Goal: Task Accomplishment & Management: Manage account settings

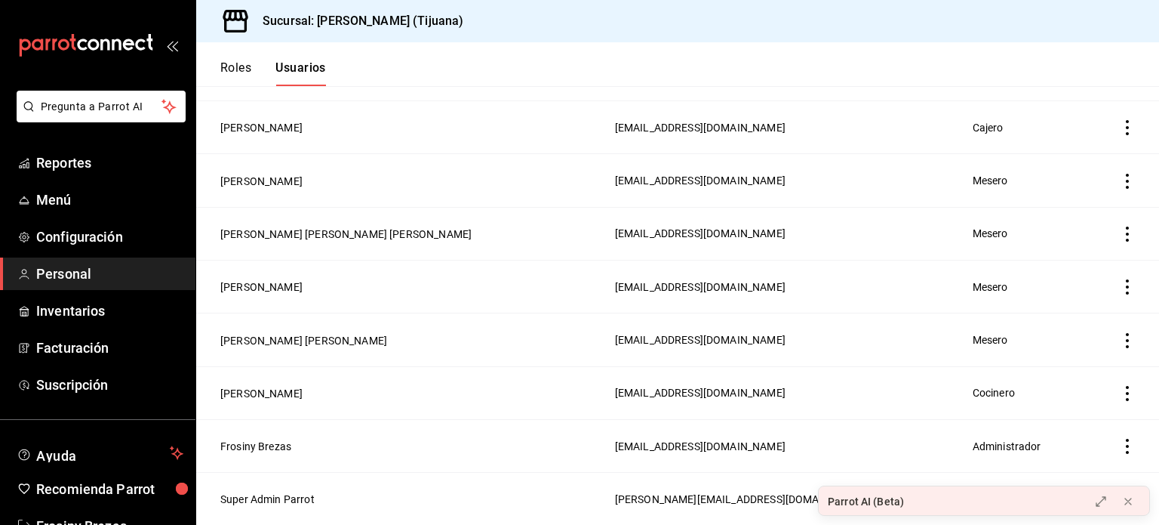
scroll to position [509, 0]
click at [315, 340] on button "[PERSON_NAME] [PERSON_NAME]" at bounding box center [303, 340] width 167 height 15
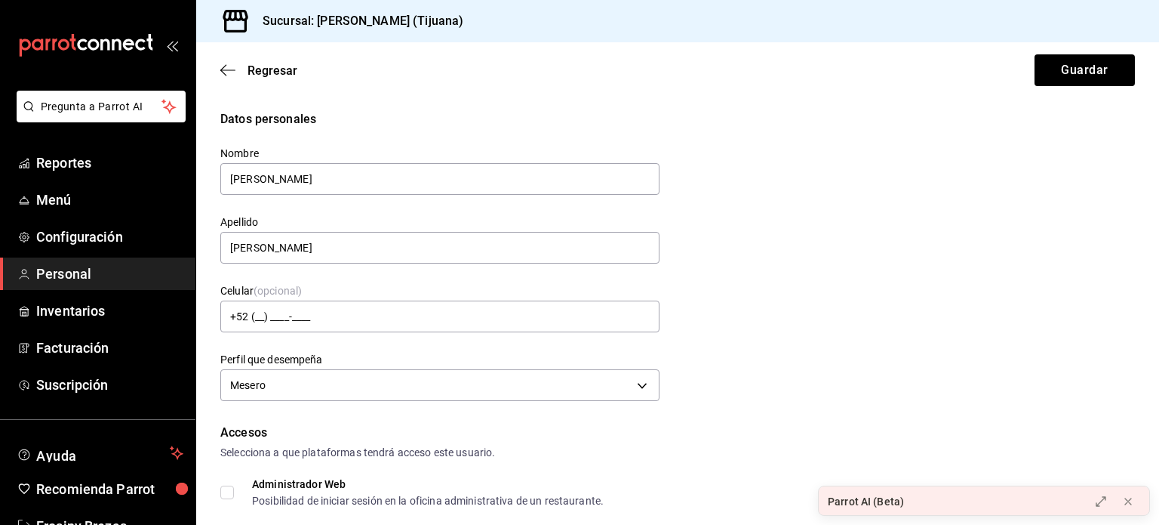
click at [64, 276] on span "Personal" at bounding box center [109, 273] width 147 height 20
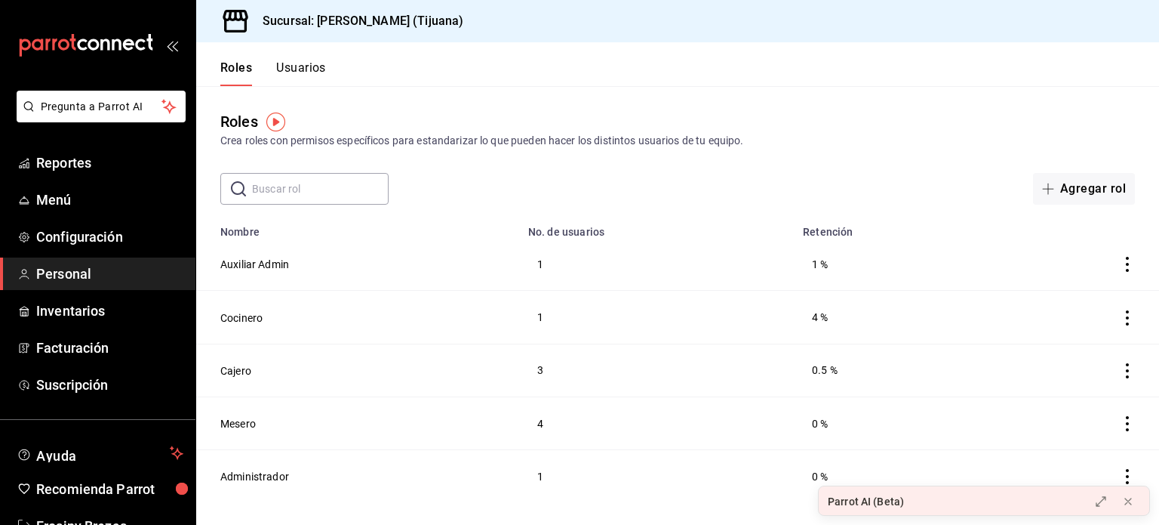
click at [297, 70] on button "Usuarios" at bounding box center [301, 73] width 50 height 26
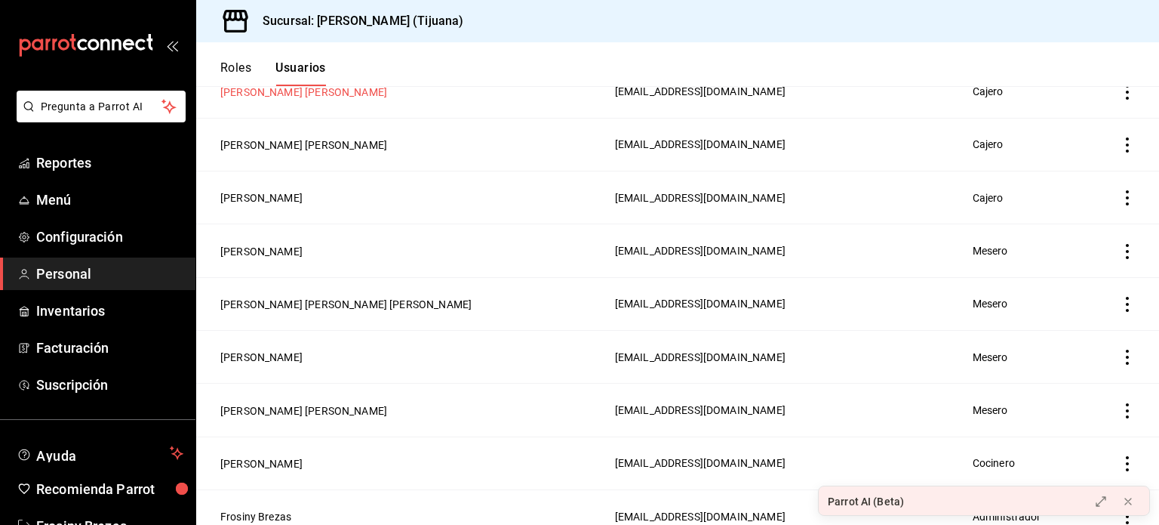
scroll to position [439, 0]
click at [317, 408] on button "[PERSON_NAME] [PERSON_NAME]" at bounding box center [303, 409] width 167 height 15
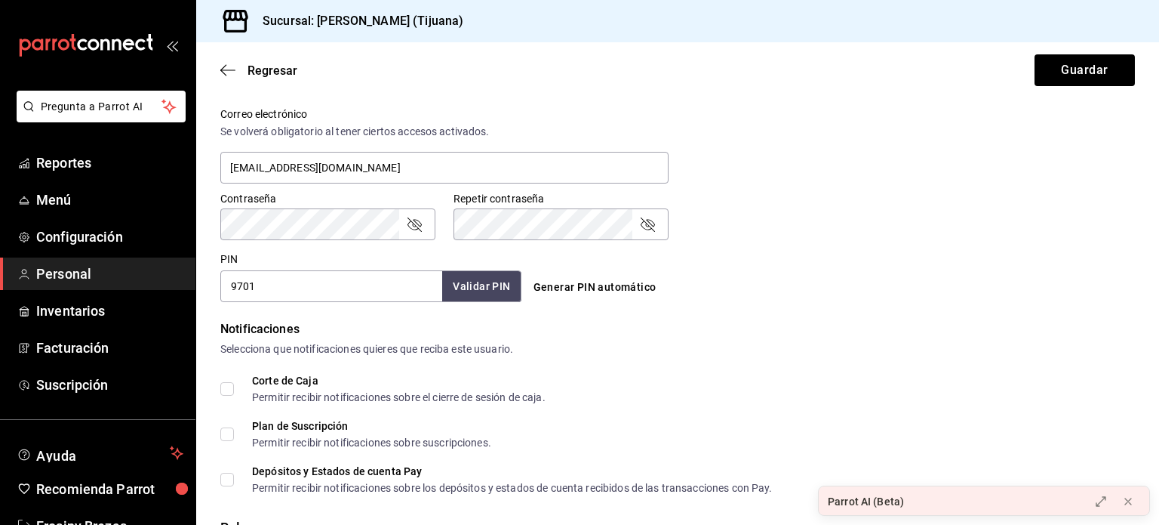
scroll to position [731, 0]
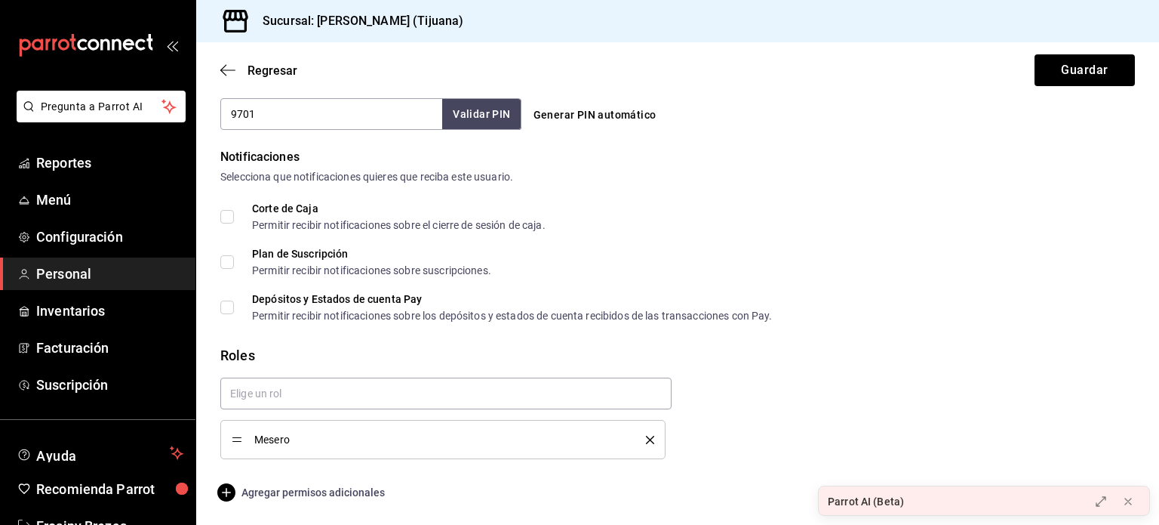
click at [240, 494] on span "Agregar permisos adicionales" at bounding box center [302, 492] width 165 height 18
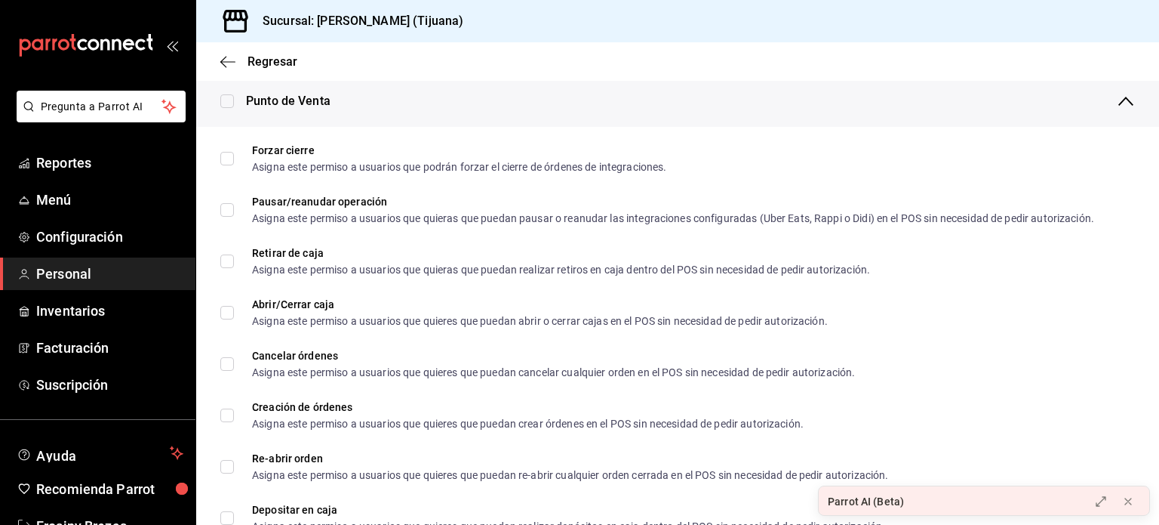
scroll to position [1306, 0]
click at [235, 60] on span "Regresar" at bounding box center [258, 61] width 77 height 14
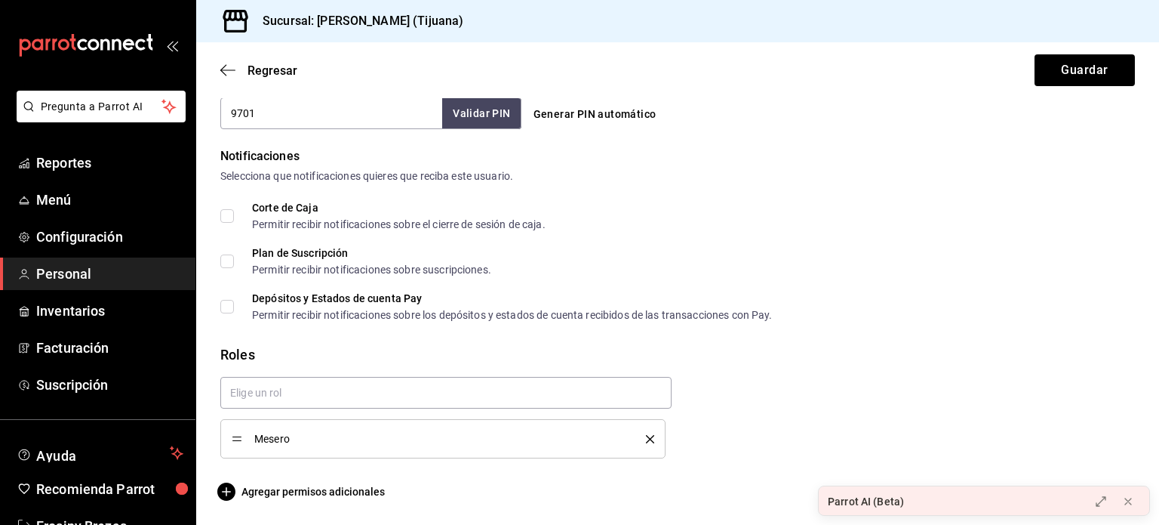
scroll to position [731, 0]
click at [226, 69] on icon "button" at bounding box center [227, 70] width 15 height 14
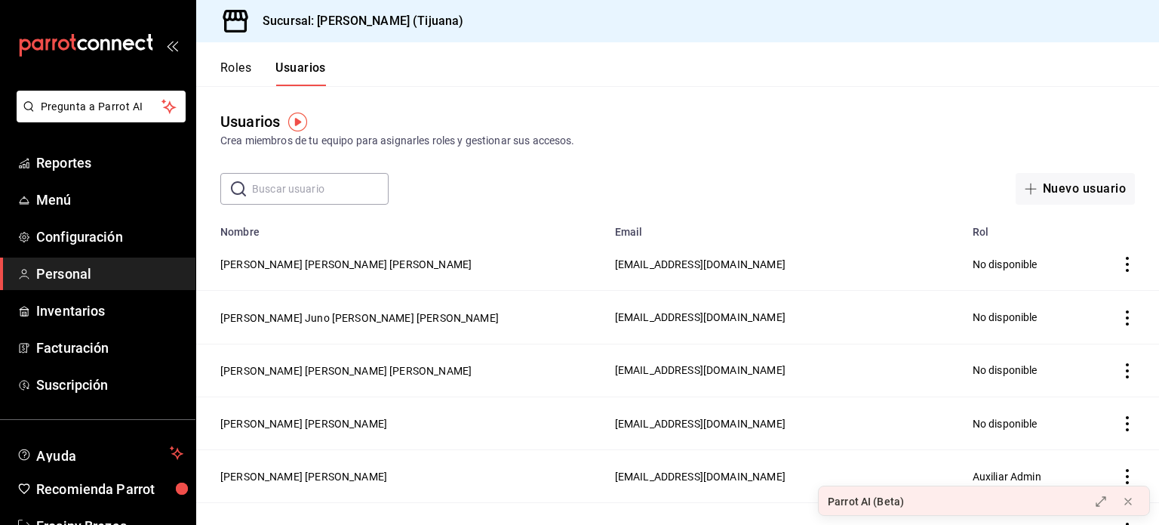
click at [236, 63] on button "Roles" at bounding box center [235, 73] width 31 height 26
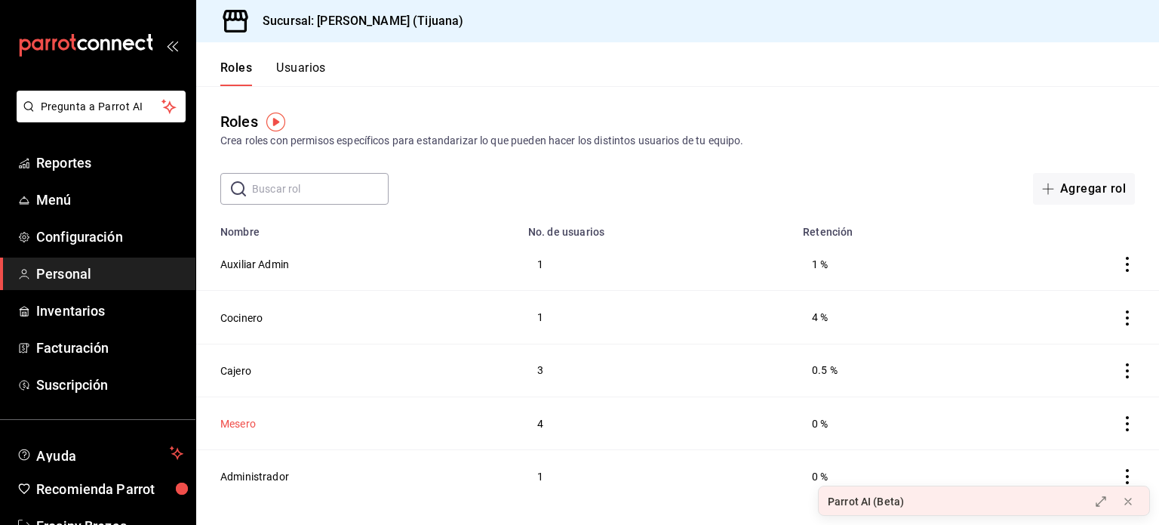
click at [242, 428] on button "Mesero" at bounding box center [237, 423] width 35 height 15
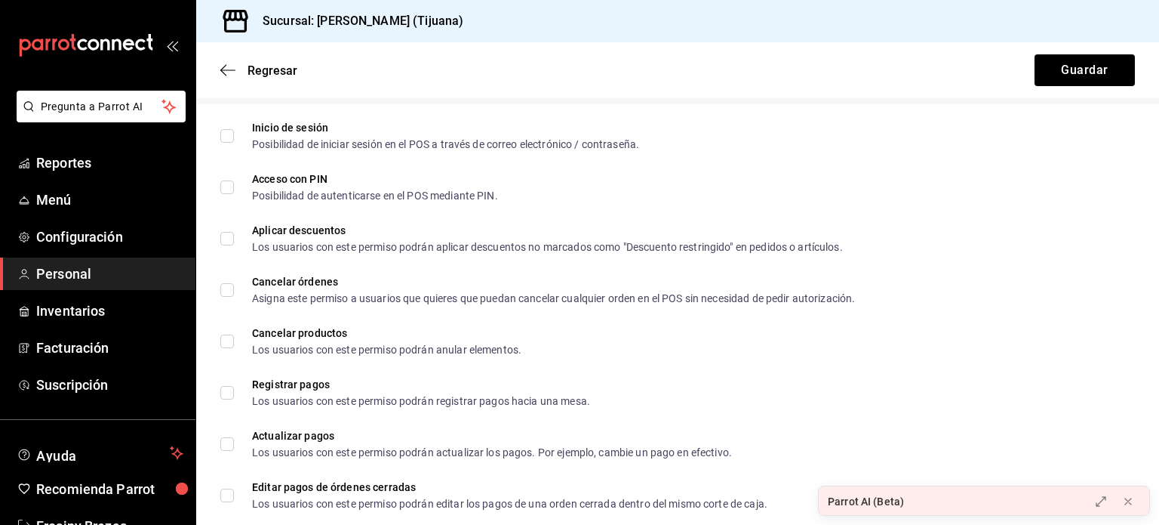
scroll to position [581, 0]
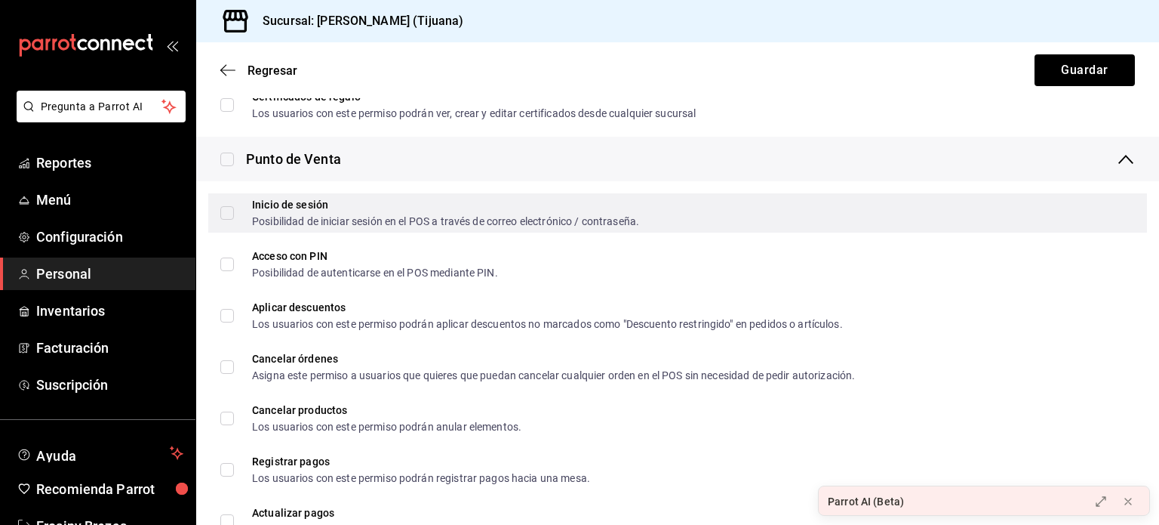
click at [230, 211] on input "Inicio de sesión Posibilidad de iniciar sesión en el POS a través de correo ele…" at bounding box center [227, 213] width 14 height 14
checkbox input "true"
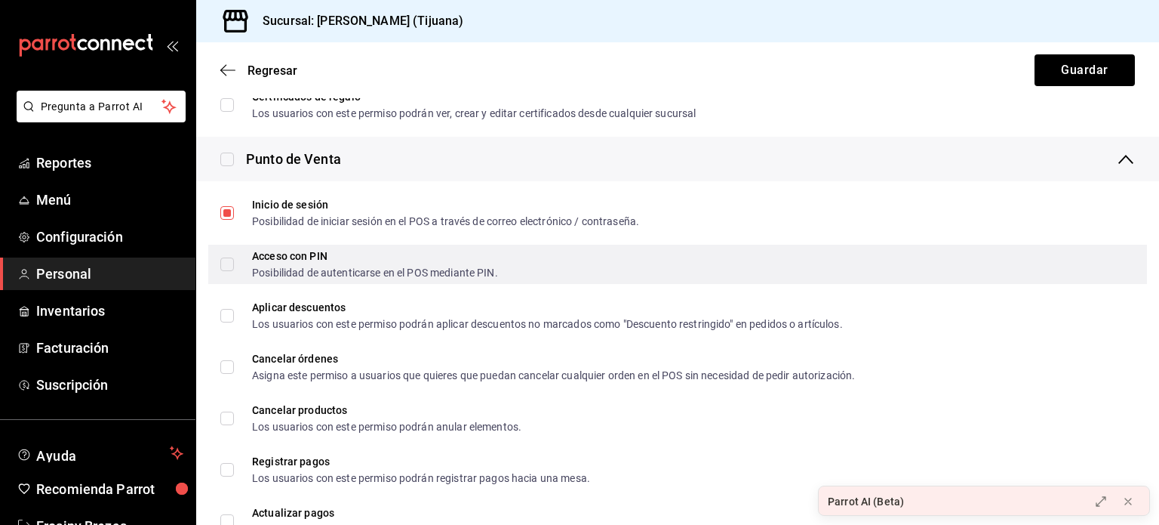
click at [221, 260] on input "Acceso con PIN Posibilidad de autenticarse en el POS mediante PIN." at bounding box center [227, 264] width 14 height 14
checkbox input "true"
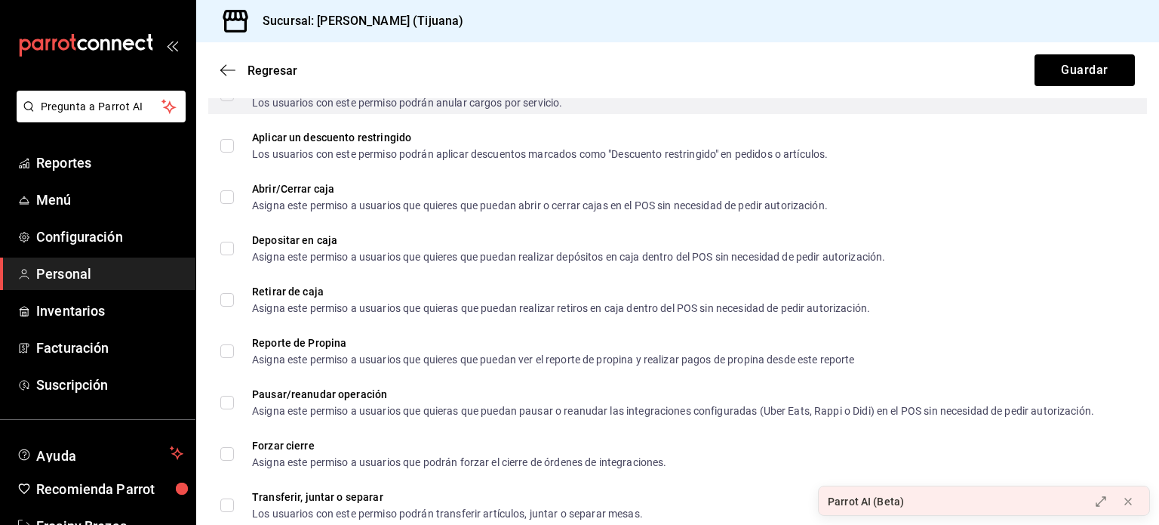
scroll to position [1368, 0]
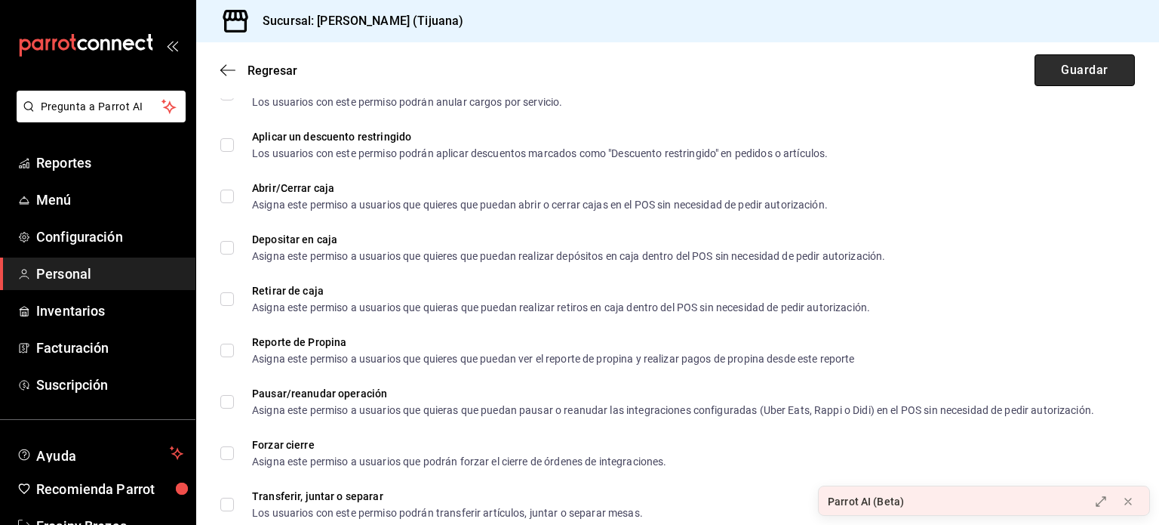
click at [578, 72] on button "Guardar" at bounding box center [1085, 70] width 100 height 32
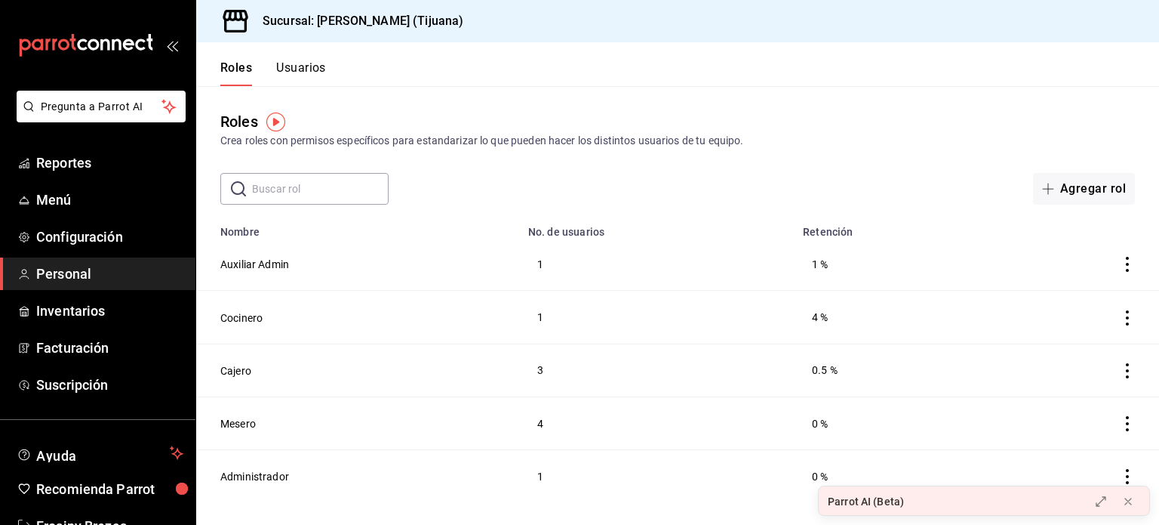
click at [300, 63] on button "Usuarios" at bounding box center [301, 73] width 50 height 26
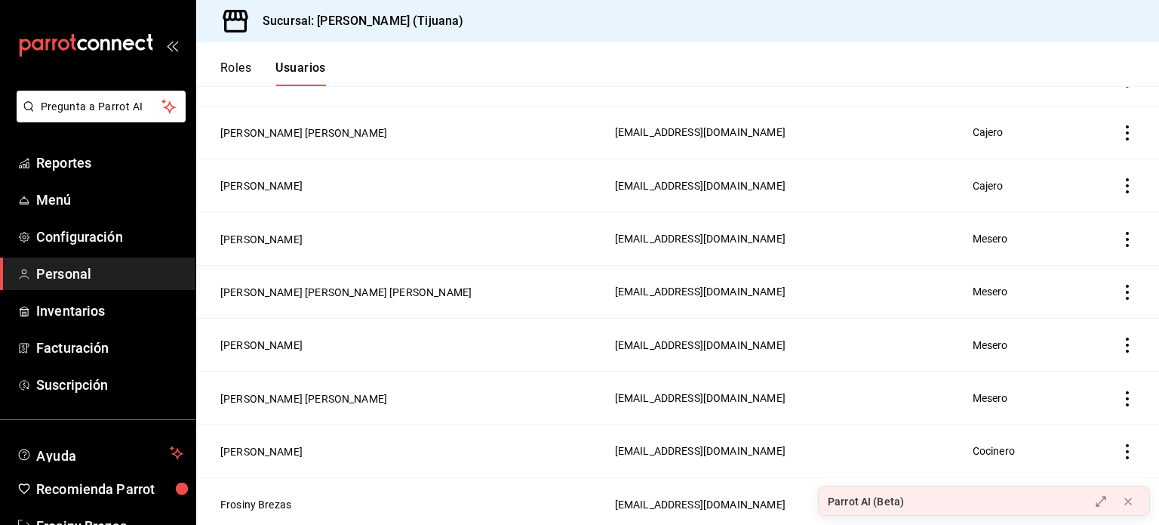
scroll to position [451, 0]
click at [307, 396] on button "[PERSON_NAME] [PERSON_NAME]" at bounding box center [303, 396] width 167 height 15
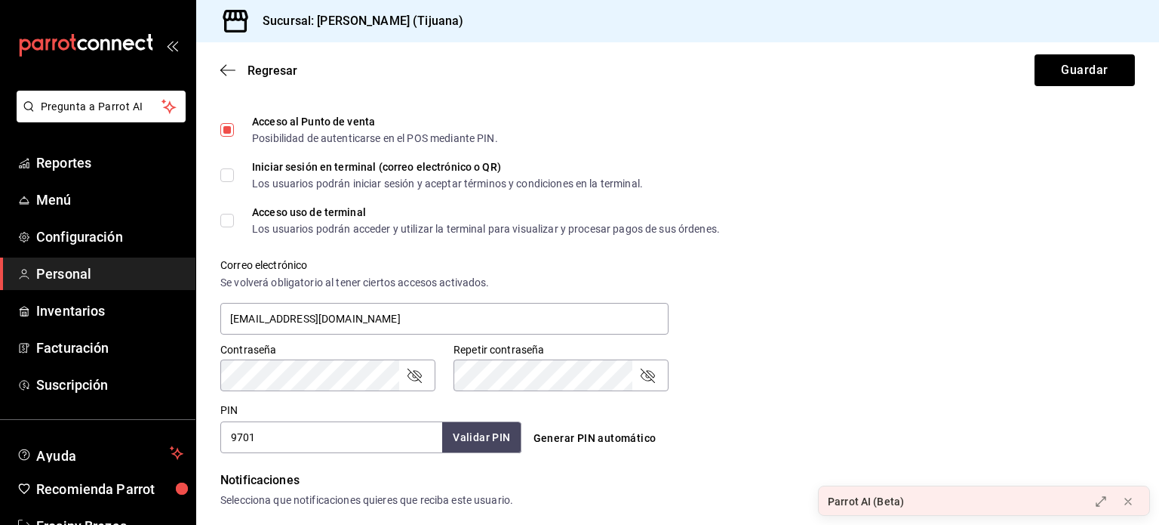
scroll to position [411, 0]
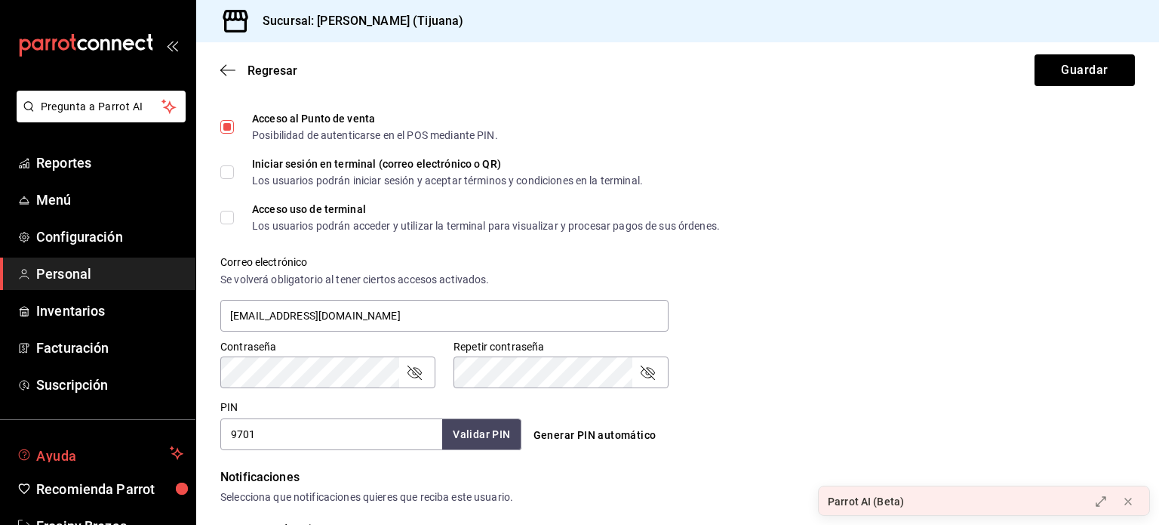
click at [66, 457] on span "Ayuda" at bounding box center [100, 453] width 128 height 18
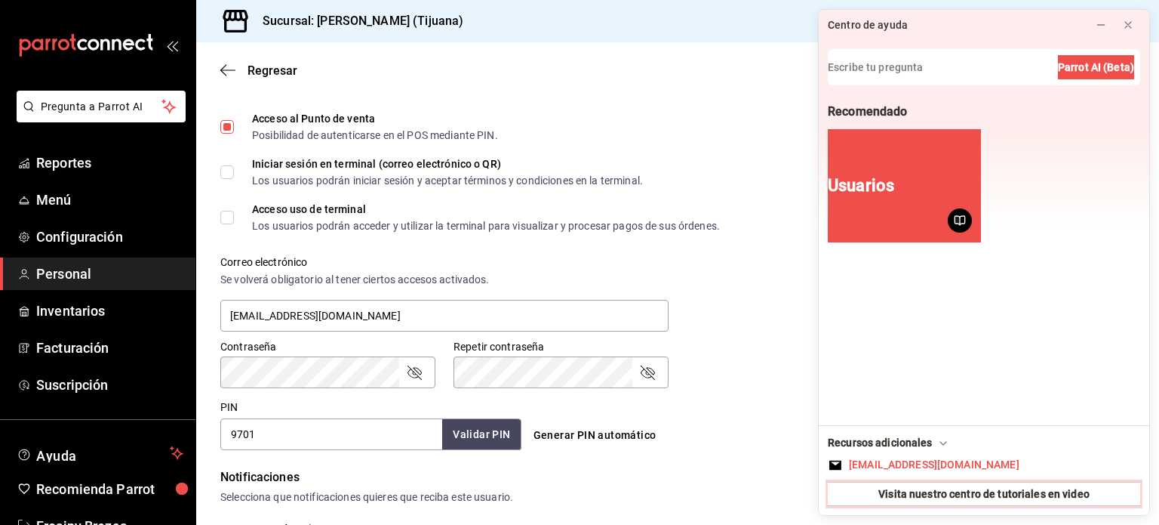
click at [578, 497] on span "Visita nuestro centro de tutoriales en video" at bounding box center [984, 494] width 211 height 16
